Goal: Task Accomplishment & Management: Manage account settings

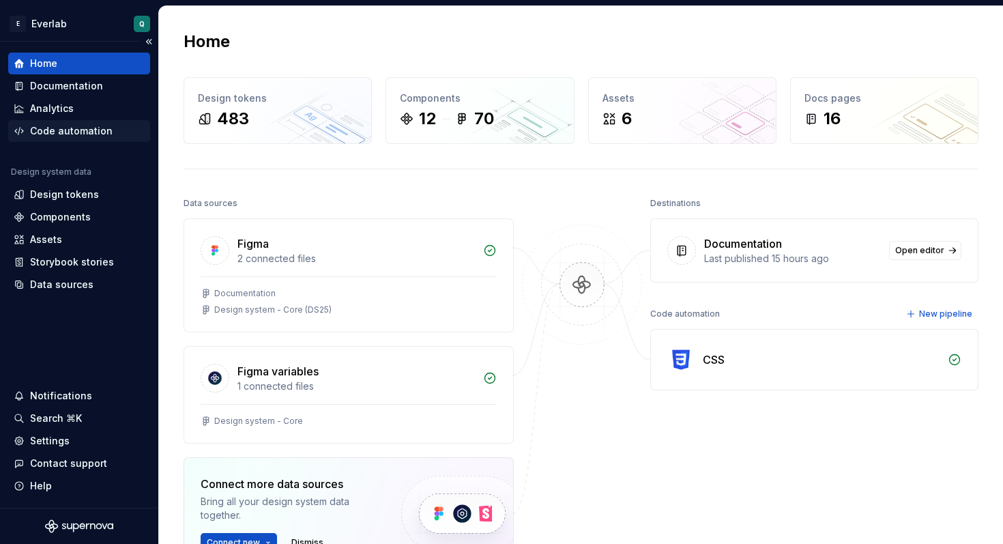
click at [69, 141] on div "Code automation" at bounding box center [79, 131] width 142 height 22
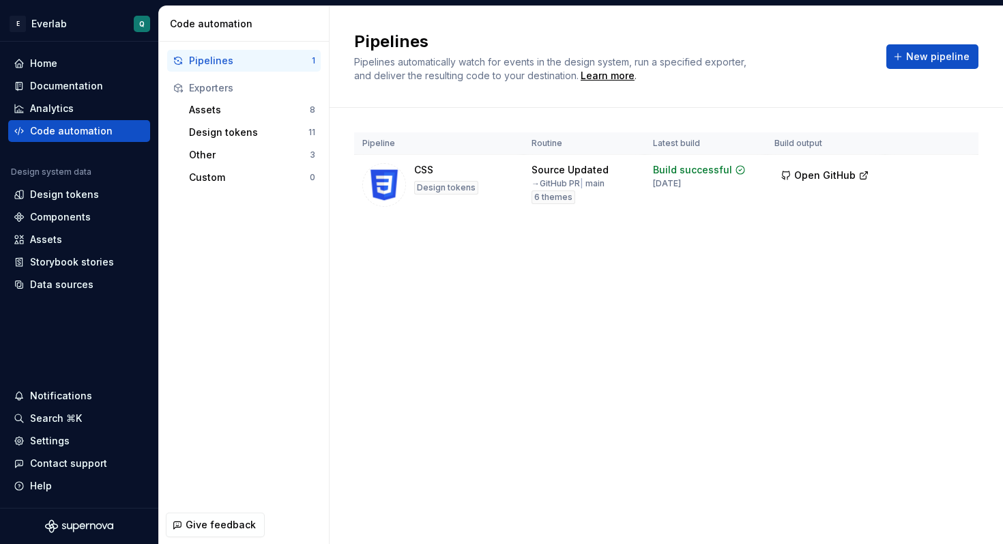
click at [218, 85] on div "Exporters" at bounding box center [252, 88] width 126 height 14
click at [229, 107] on div "Assets" at bounding box center [249, 110] width 121 height 14
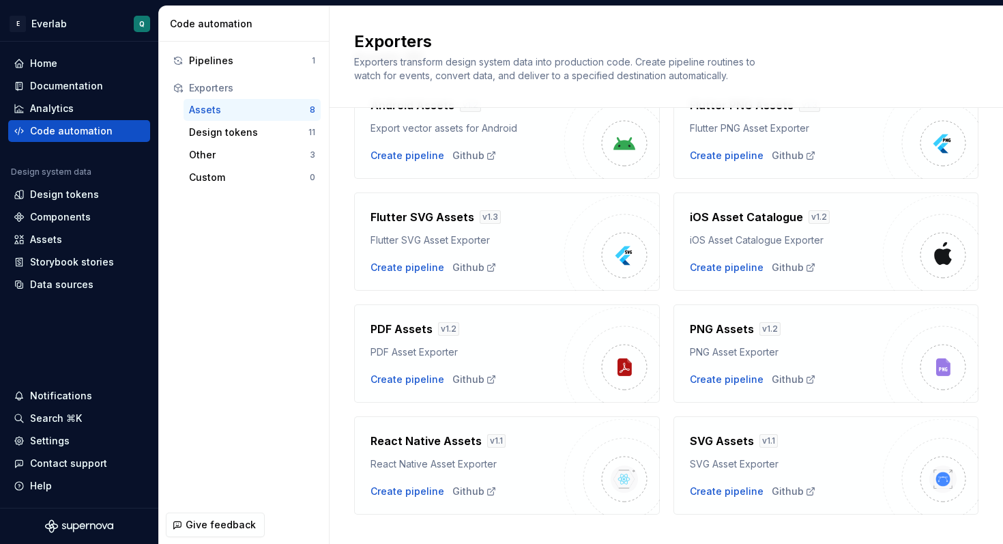
scroll to position [85, 0]
click at [220, 126] on div "Design tokens" at bounding box center [248, 133] width 119 height 14
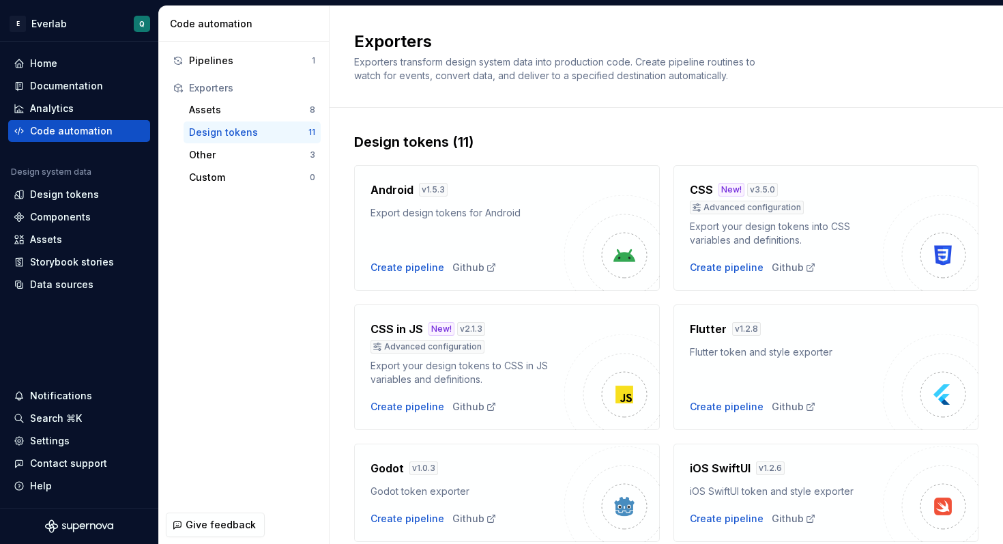
click at [884, 113] on div "Design tokens (11) Android v 1.5.3 Export design tokens for Android Create pipe…" at bounding box center [666, 553] width 625 height 890
click at [787, 269] on div "Github" at bounding box center [794, 268] width 44 height 14
click at [238, 61] on div "Pipelines" at bounding box center [250, 61] width 123 height 14
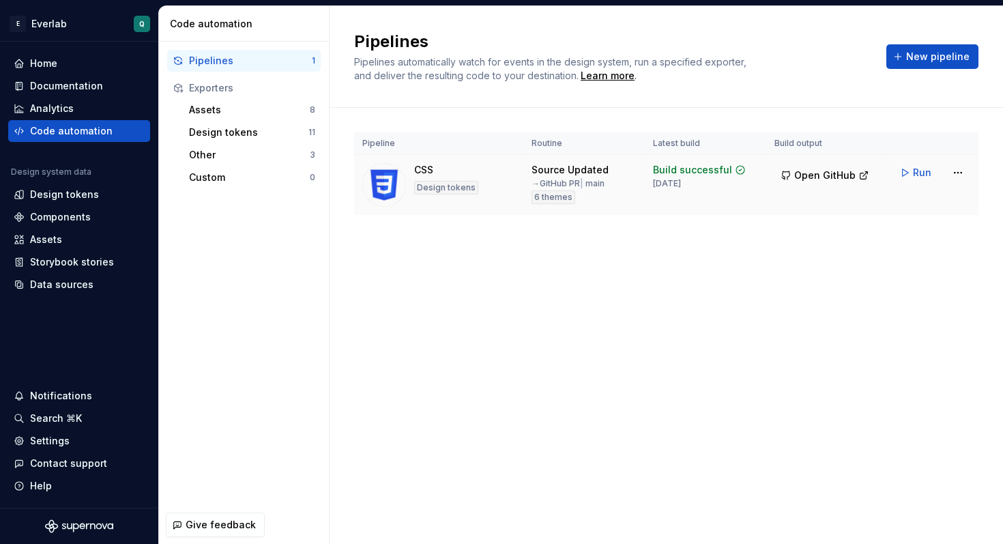
click at [378, 177] on img at bounding box center [384, 185] width 44 height 44
click at [226, 127] on div "Design tokens" at bounding box center [248, 133] width 119 height 14
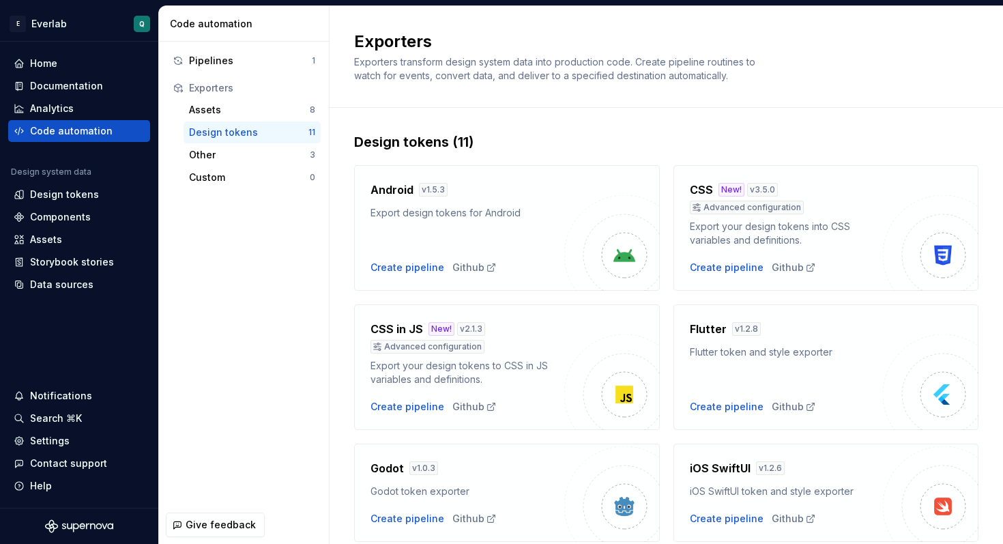
click at [733, 208] on div "Advanced configuration" at bounding box center [747, 208] width 114 height 14
click at [54, 441] on div "Settings" at bounding box center [50, 441] width 40 height 14
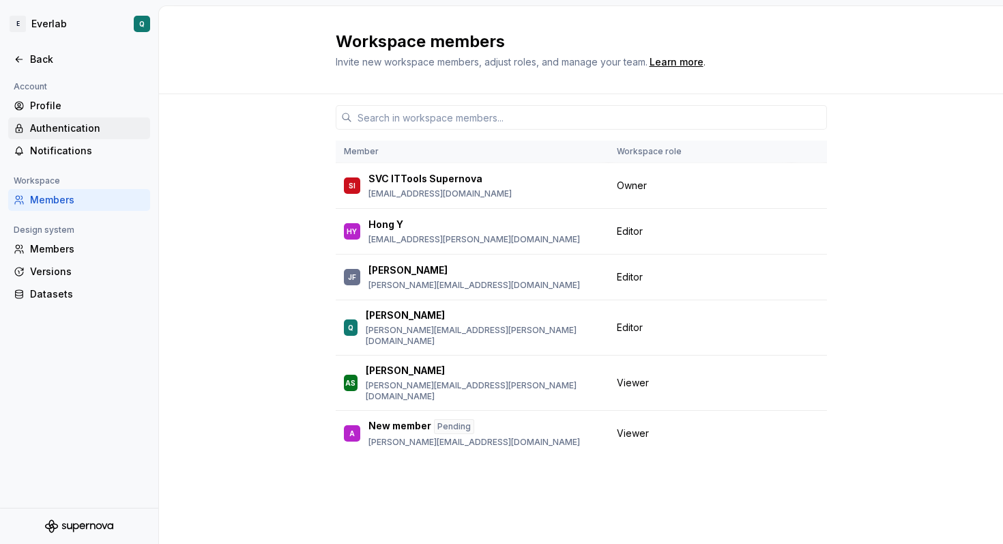
click at [67, 127] on div "Authentication" at bounding box center [87, 128] width 115 height 14
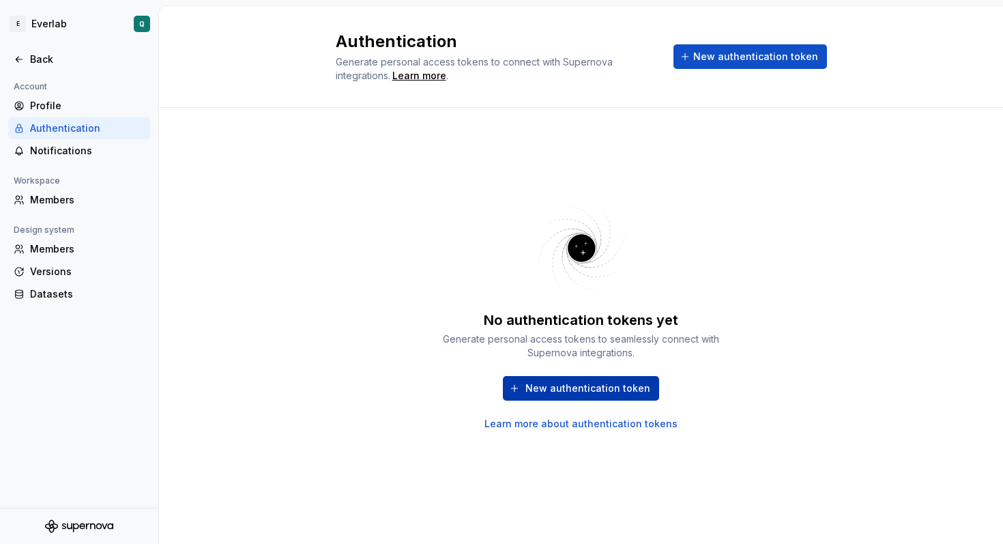
click at [570, 377] on button "New authentication token" at bounding box center [581, 388] width 156 height 25
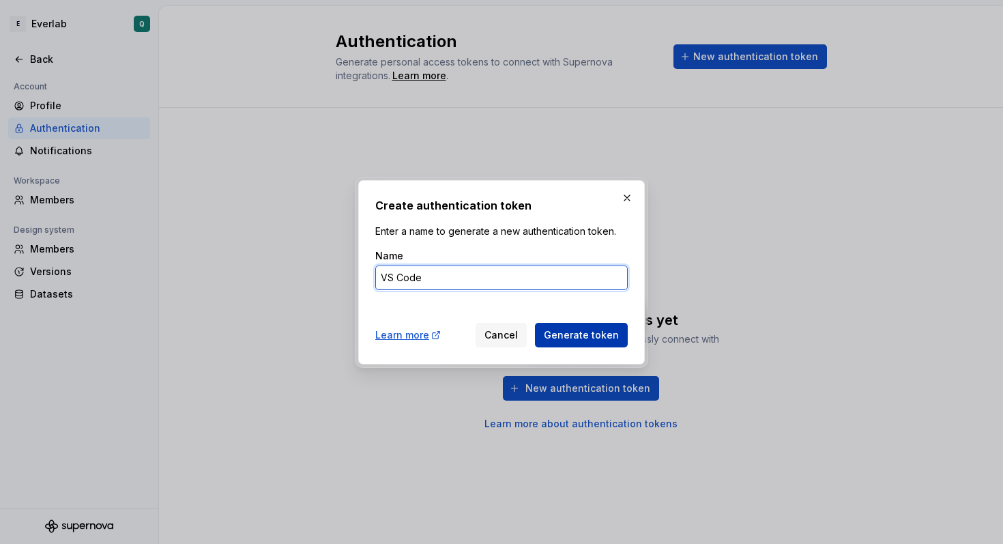
type input "VS Code"
click at [588, 333] on span "Generate token" at bounding box center [581, 335] width 75 height 14
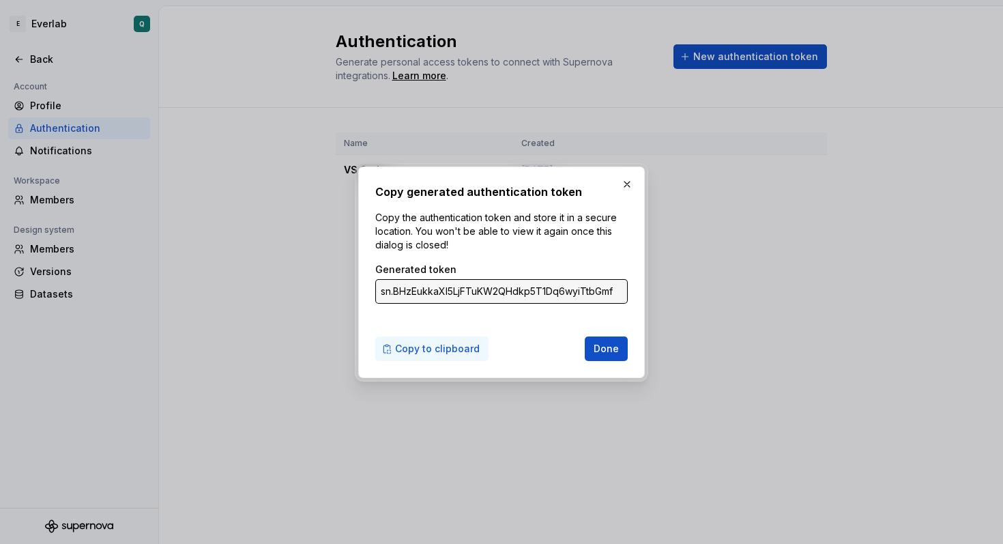
click at [453, 345] on span "Copy to clipboard" at bounding box center [437, 349] width 85 height 14
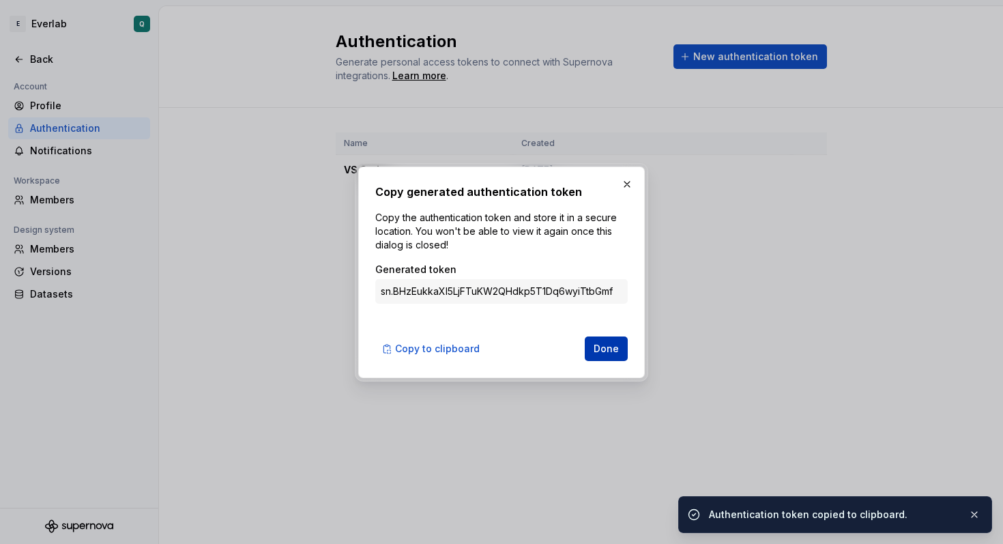
click at [609, 345] on span "Done" at bounding box center [606, 349] width 25 height 14
